Goal: Information Seeking & Learning: Learn about a topic

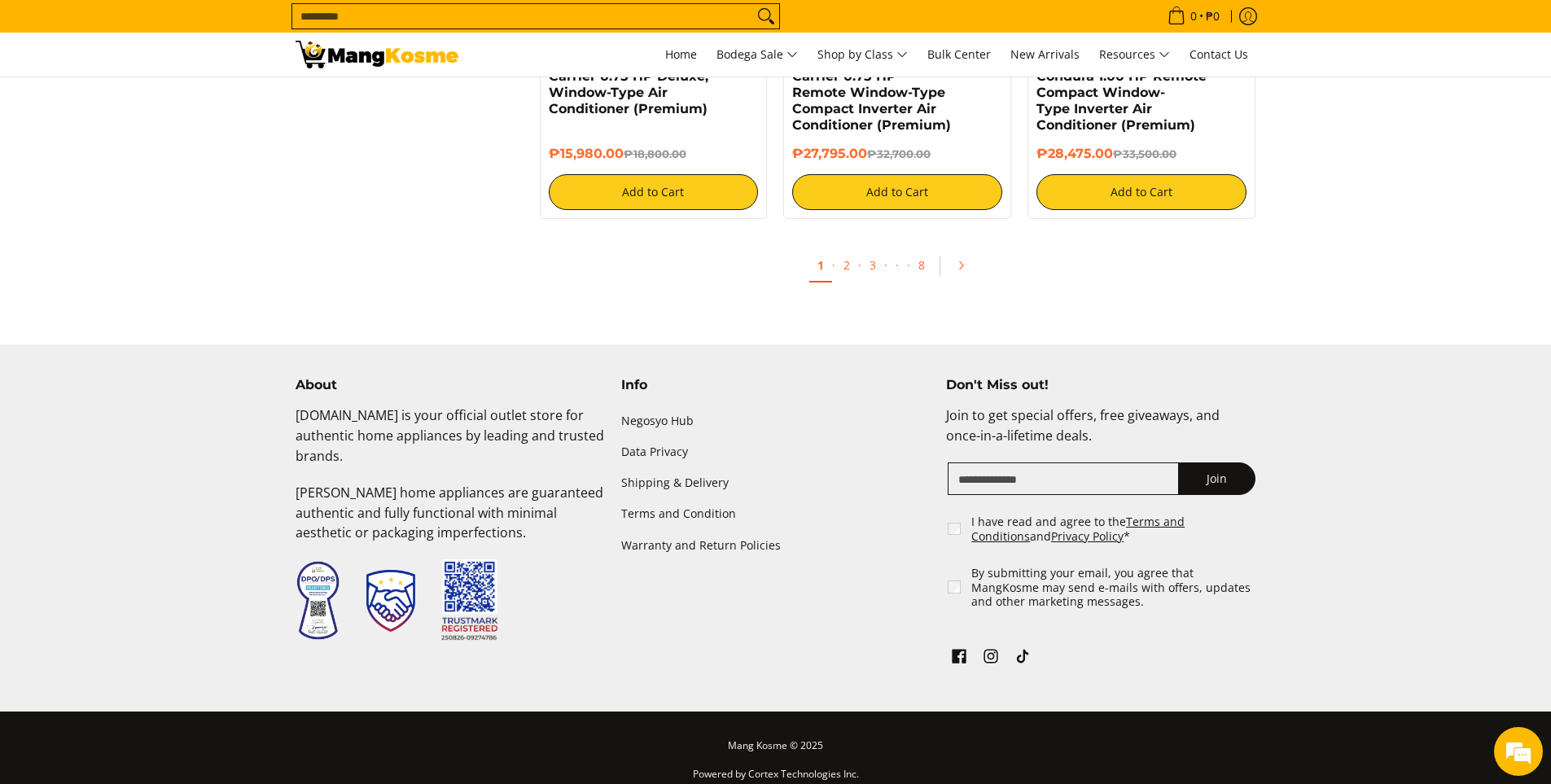
scroll to position [3275, 0]
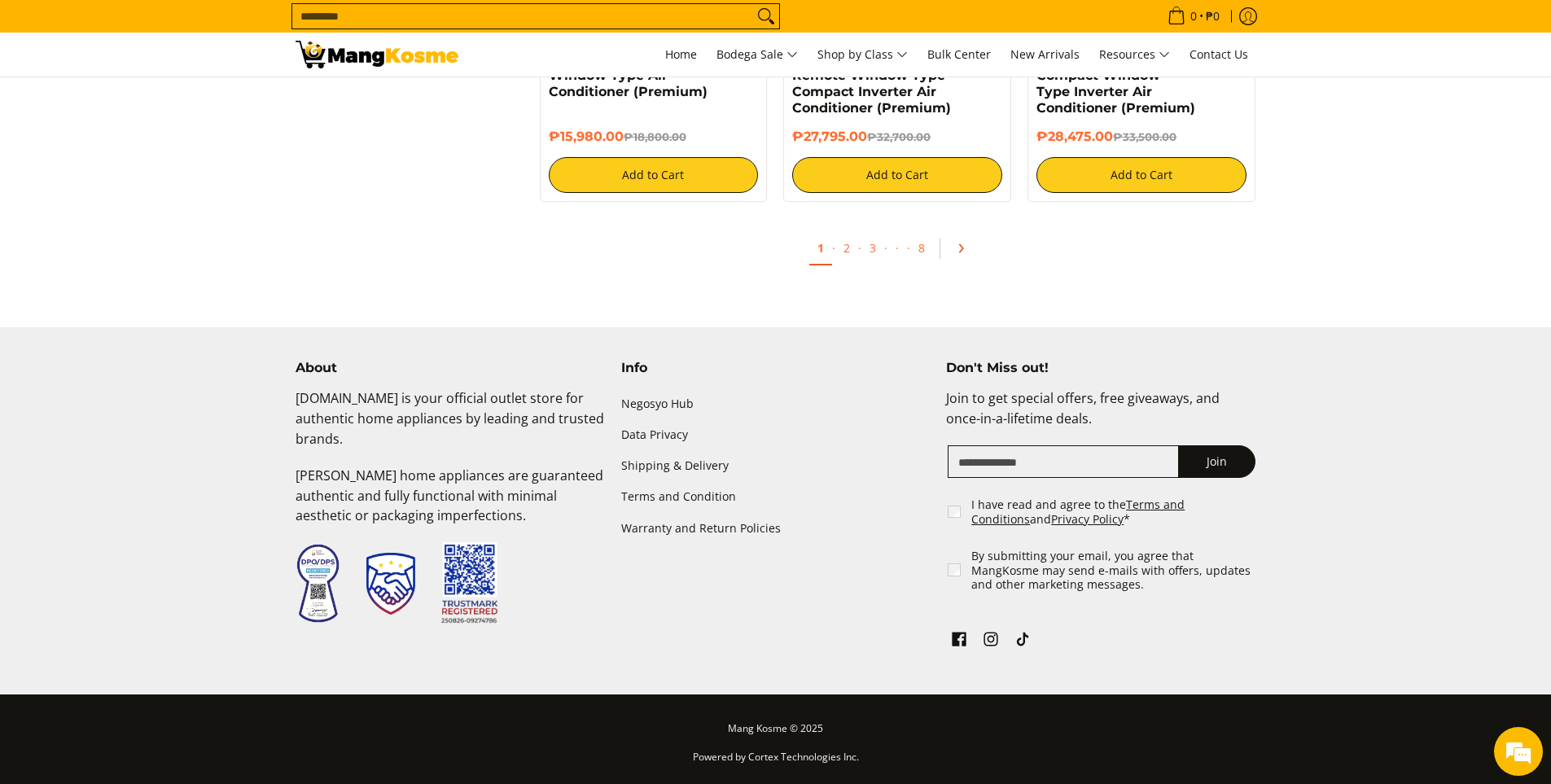
click at [958, 257] on link "Pagination" at bounding box center [967, 248] width 39 height 27
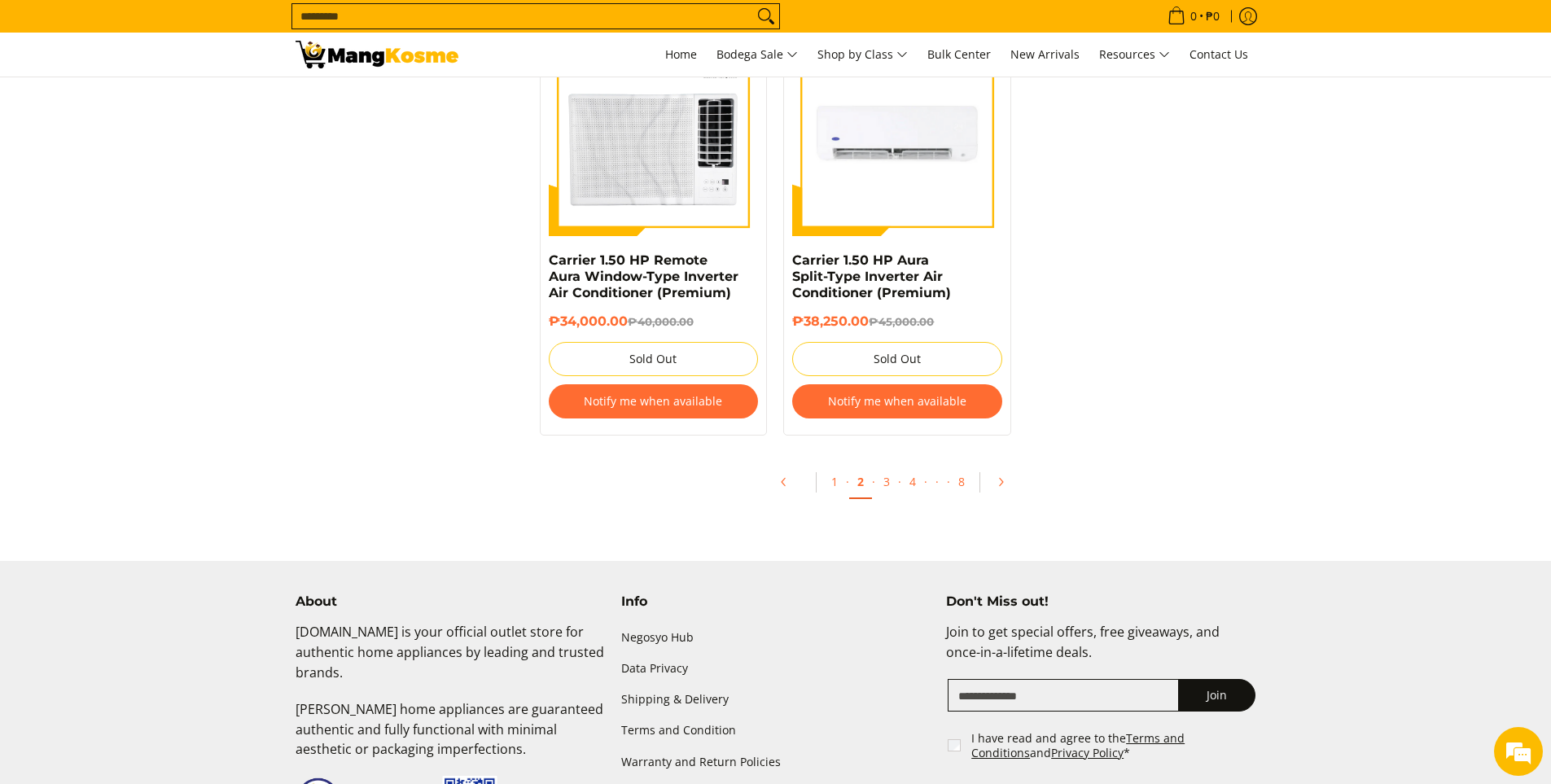
scroll to position [3256, 0]
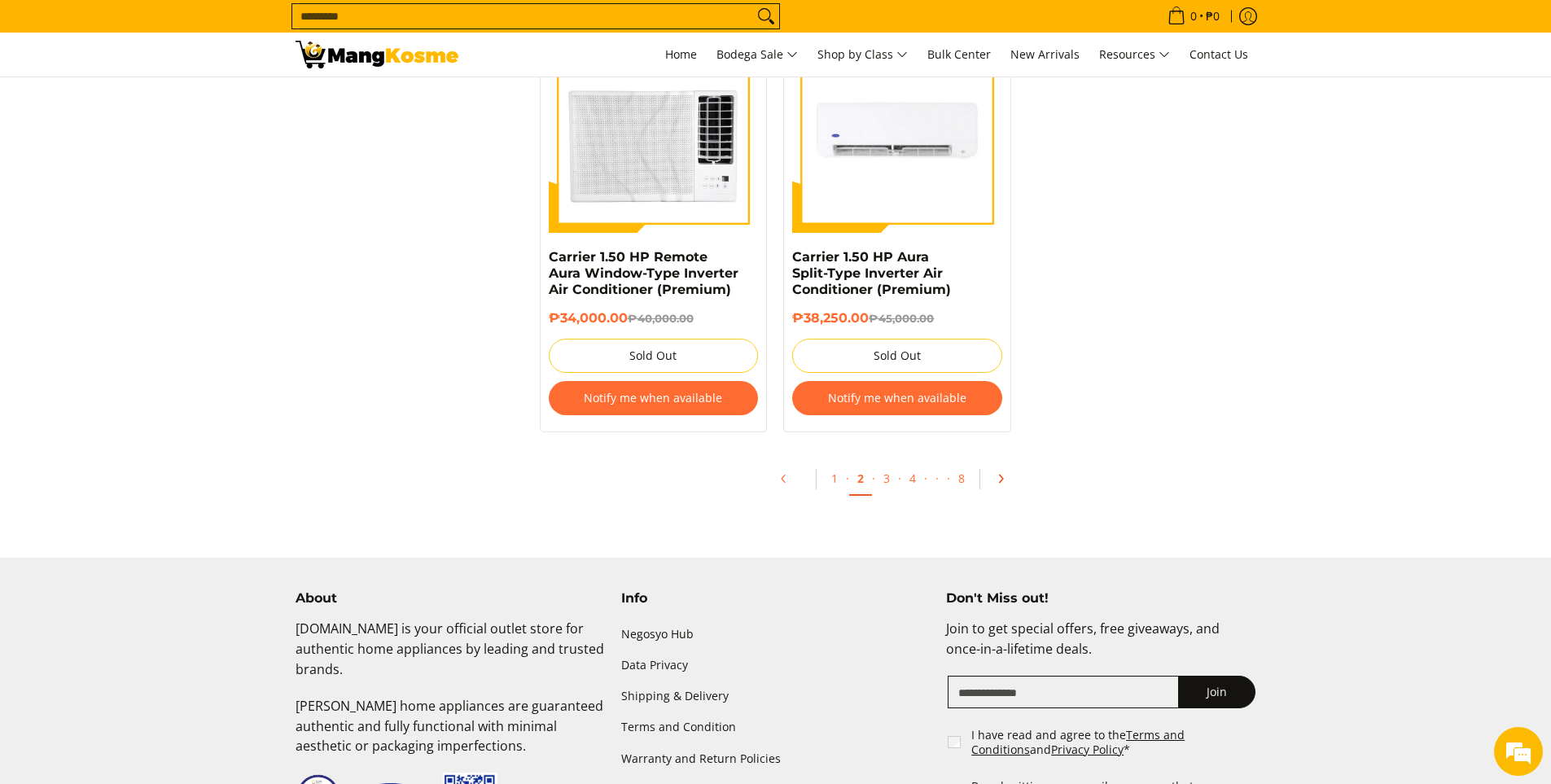
click at [1001, 481] on icon "Pagination" at bounding box center [1000, 479] width 12 height 12
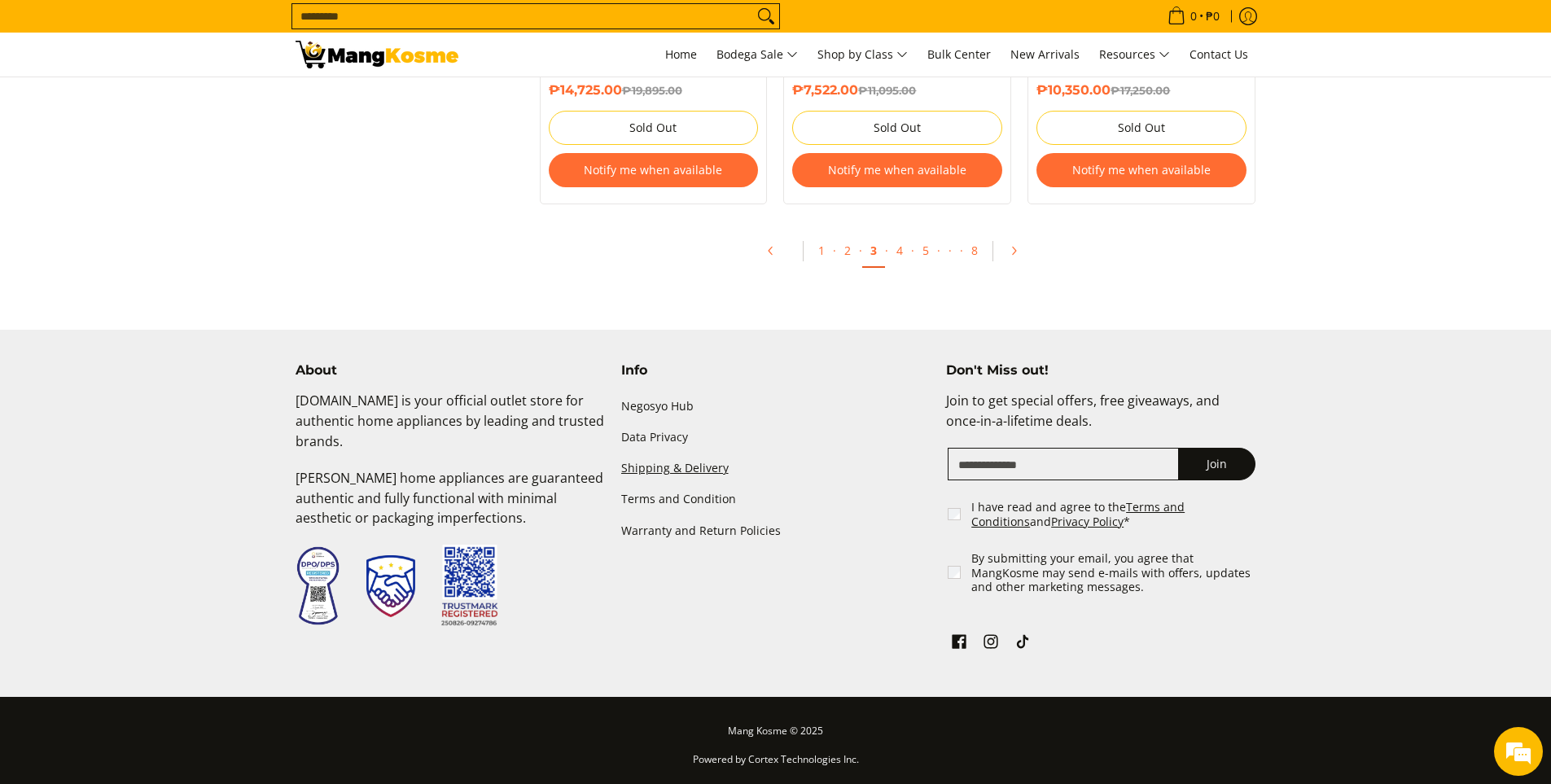
scroll to position [3666, 0]
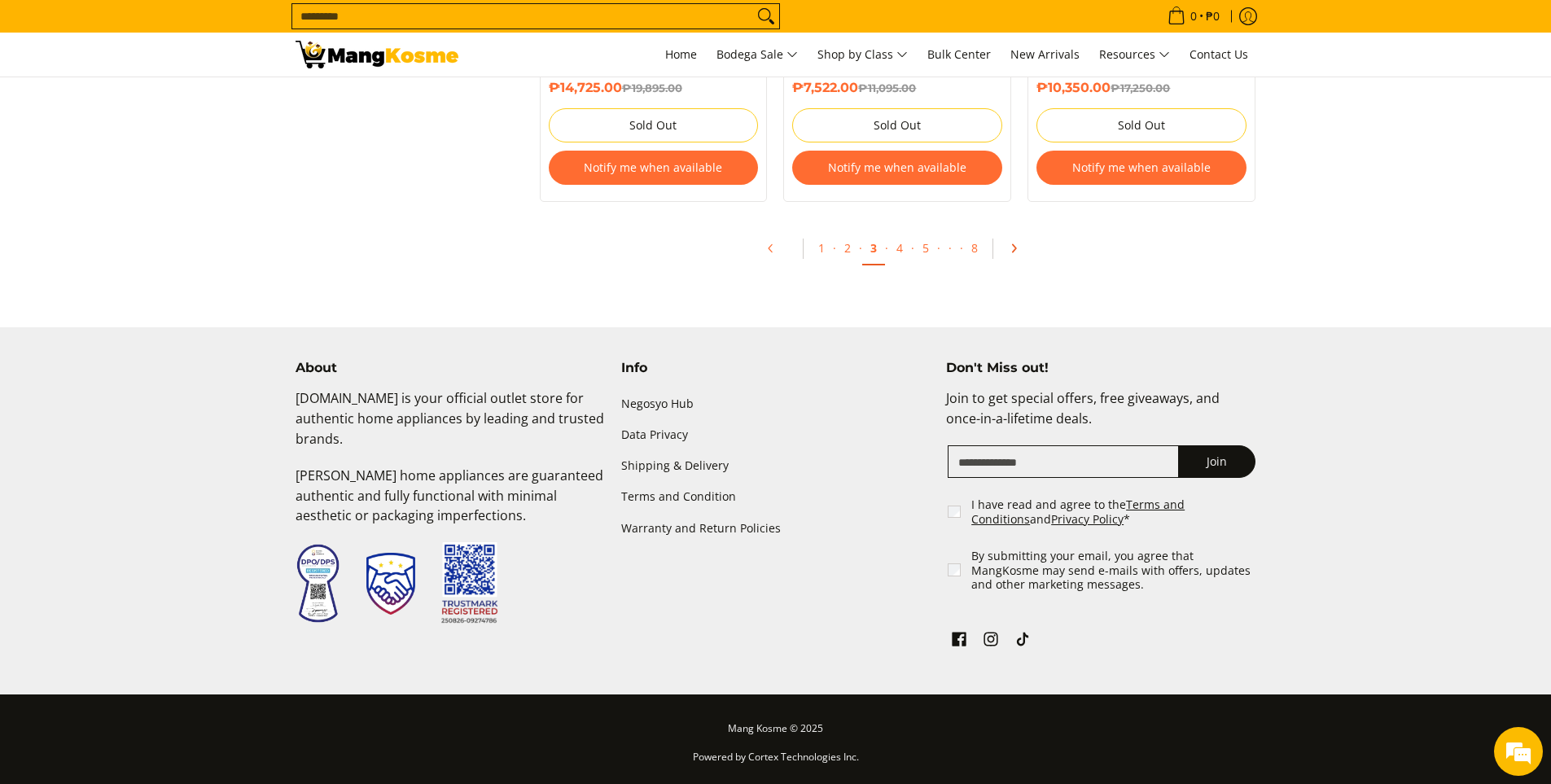
click at [1004, 249] on link "Pagination" at bounding box center [1019, 248] width 39 height 27
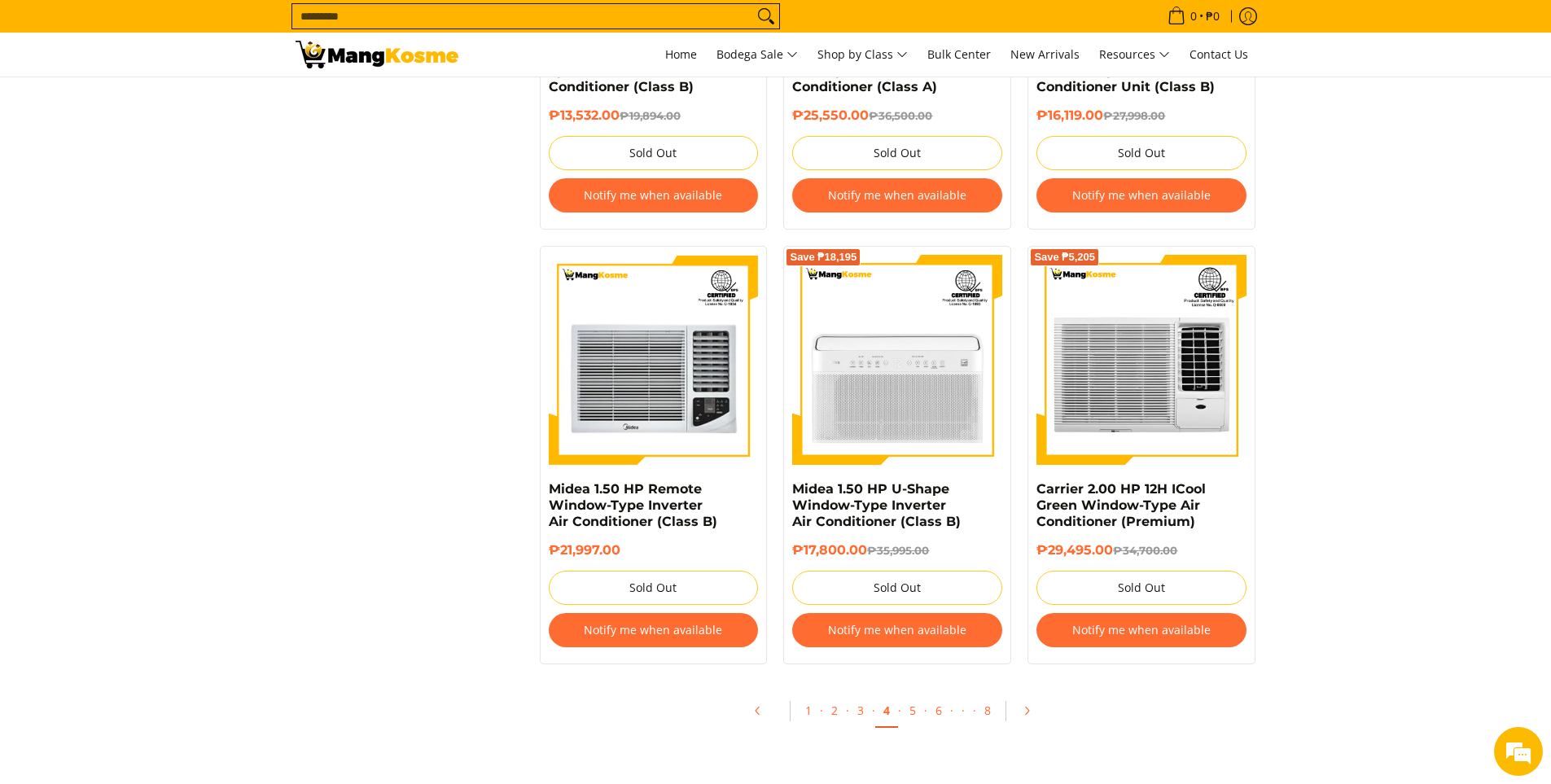
scroll to position [3175, 0]
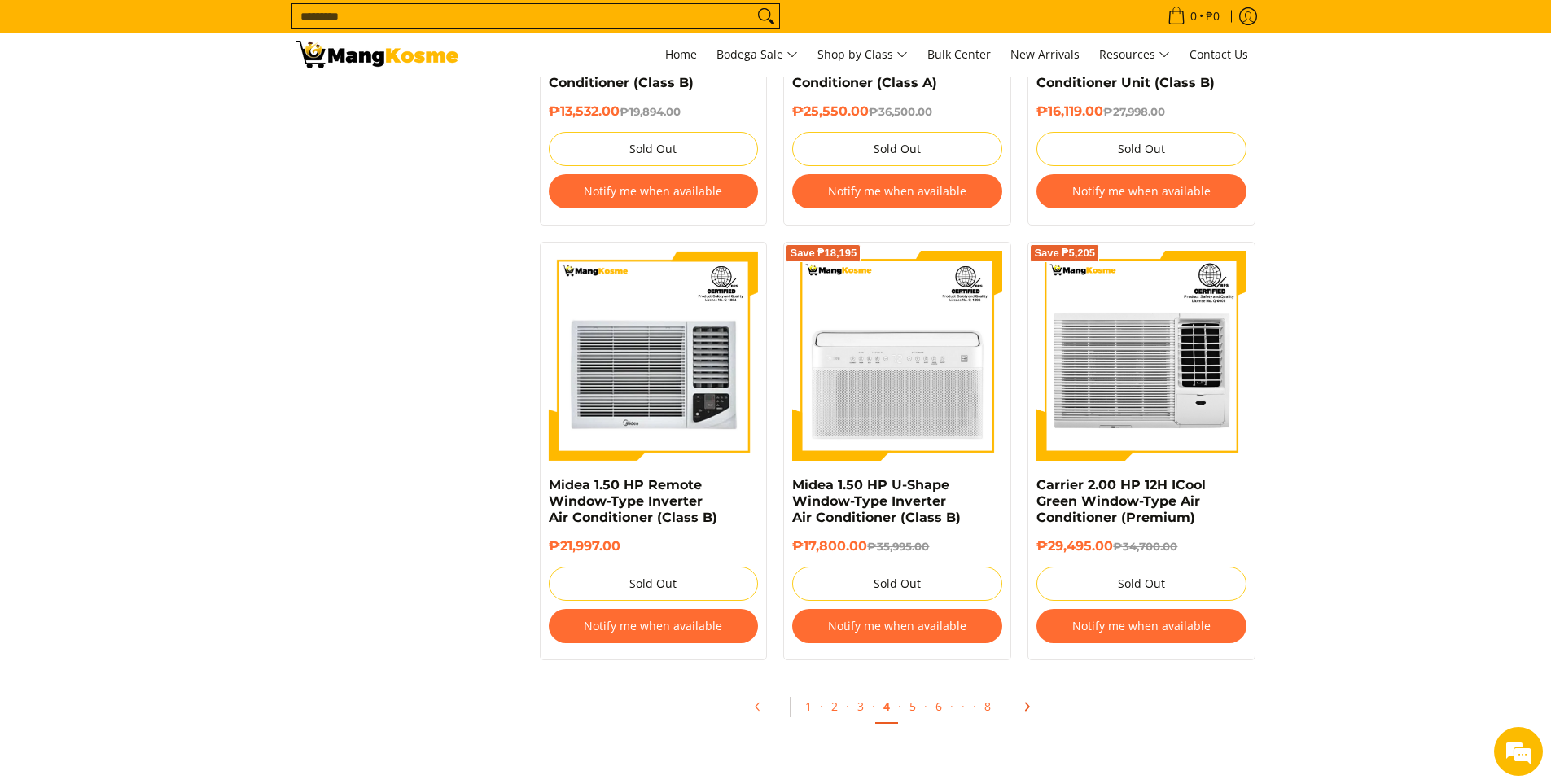
click at [1029, 704] on icon "Pagination" at bounding box center [1027, 707] width 12 height 12
